Goal: Transaction & Acquisition: Purchase product/service

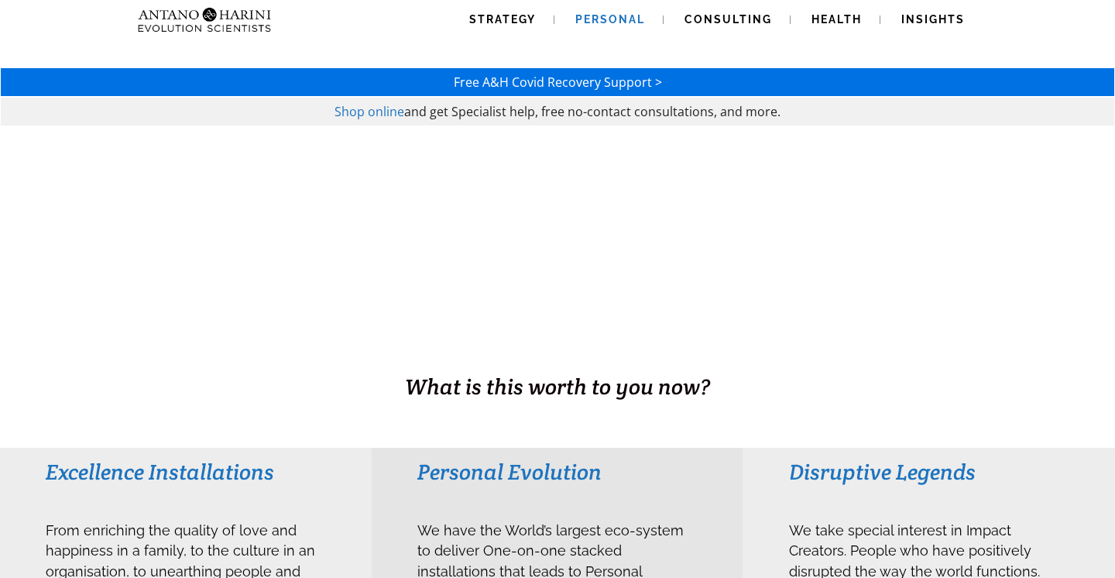
click at [589, 19] on span "Personal" at bounding box center [611, 19] width 70 height 12
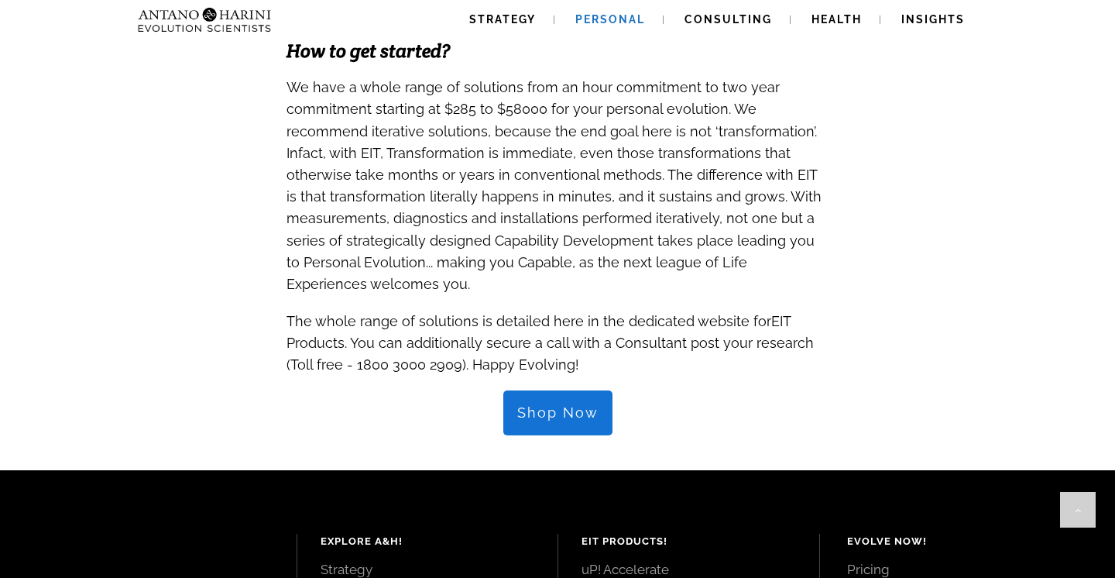
scroll to position [1532, 0]
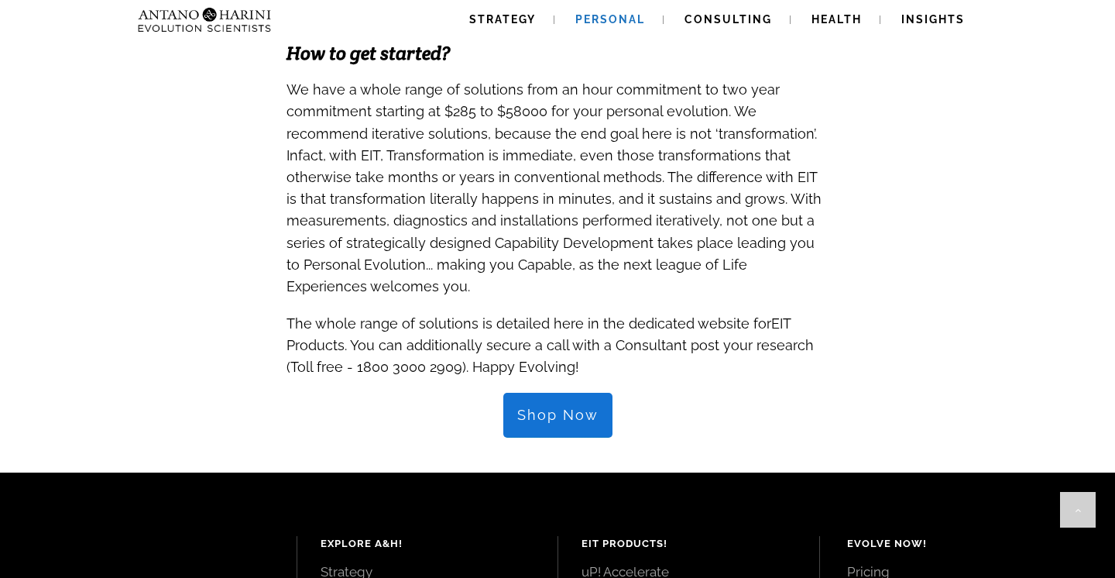
click at [559, 393] on link "Shop Now" at bounding box center [558, 415] width 109 height 45
